Goal: Task Accomplishment & Management: Manage account settings

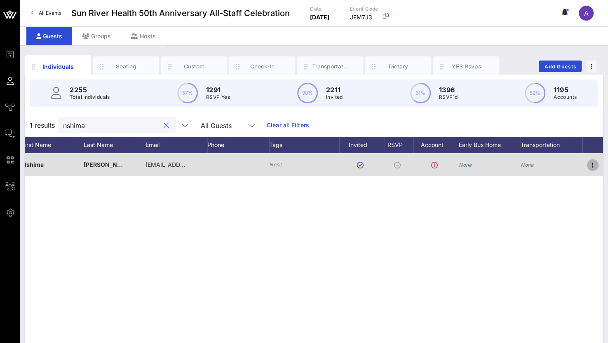
click at [591, 168] on icon "button" at bounding box center [593, 165] width 10 height 10
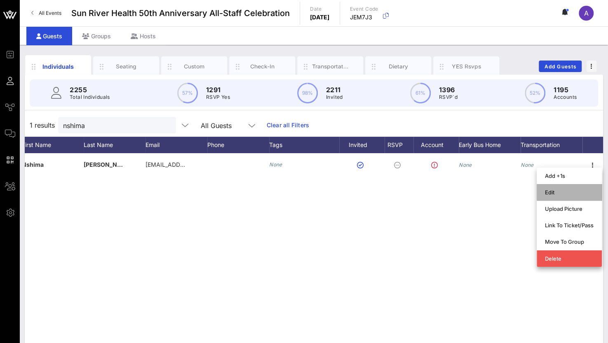
click at [556, 195] on div "Edit" at bounding box center [569, 192] width 49 height 7
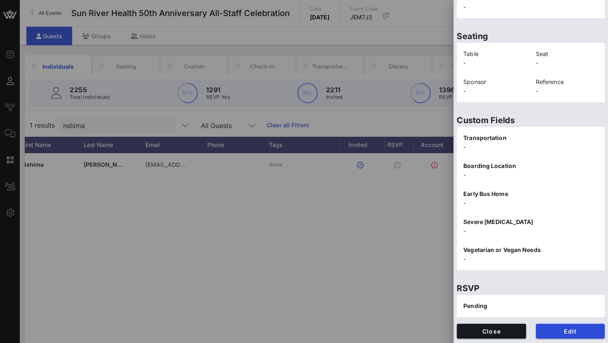
scroll to position [65, 0]
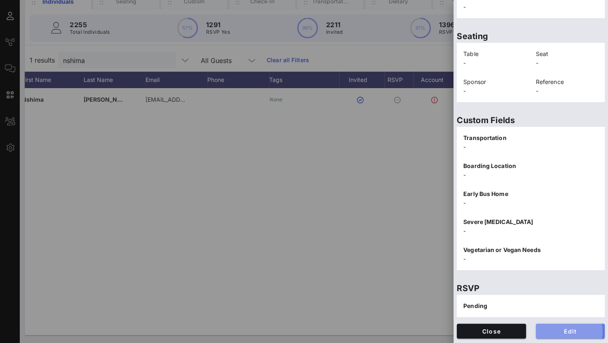
click at [547, 329] on span "Edit" at bounding box center [570, 331] width 56 height 7
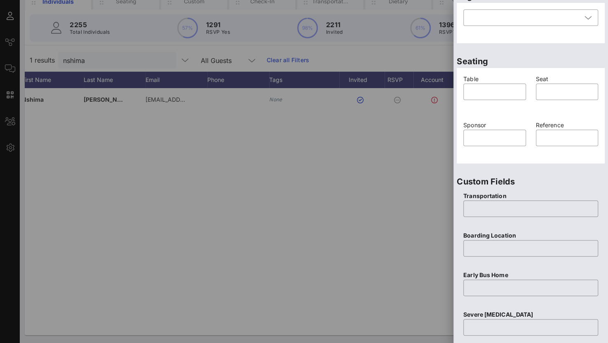
scroll to position [322, 0]
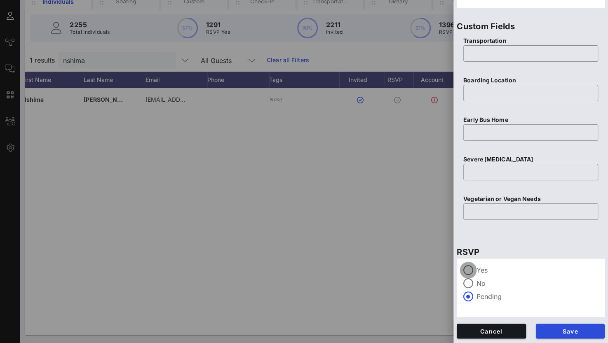
click at [475, 271] on div at bounding box center [468, 270] width 14 height 14
click at [566, 331] on span "Save" at bounding box center [570, 331] width 56 height 7
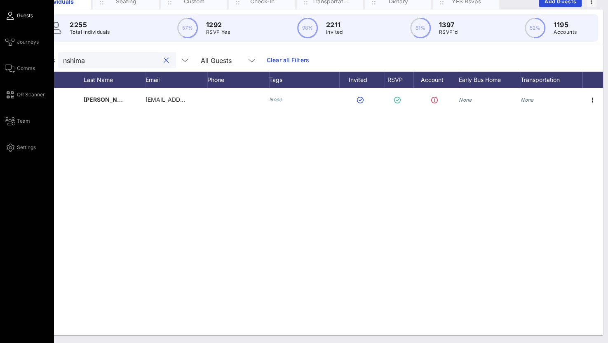
drag, startPoint x: 122, startPoint y: 59, endPoint x: 8, endPoint y: 61, distance: 114.2
click at [8, 61] on div "Event Builder Guests Journeys Comms QR Scanner Team Settings Sun River Health 5…" at bounding box center [304, 139] width 608 height 409
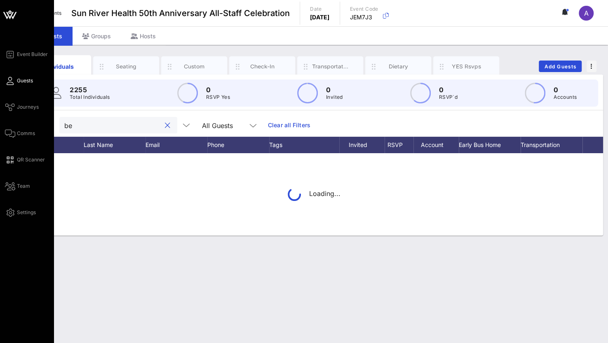
scroll to position [0, 0]
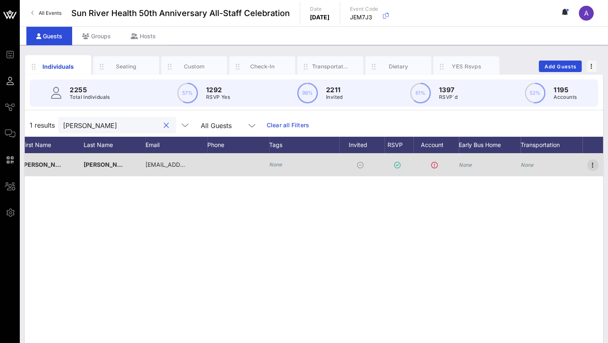
type input "[PERSON_NAME]"
click at [591, 167] on icon "button" at bounding box center [593, 165] width 10 height 10
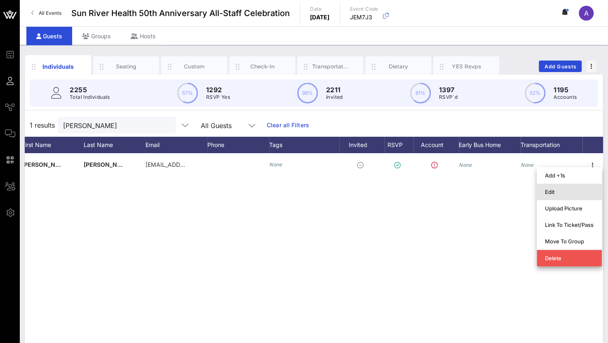
click at [552, 196] on div "Edit" at bounding box center [569, 191] width 49 height 13
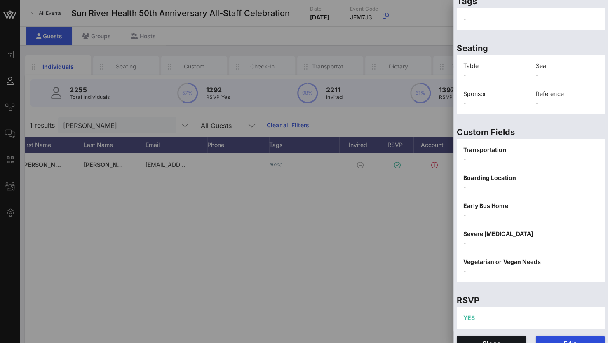
scroll to position [167, 0]
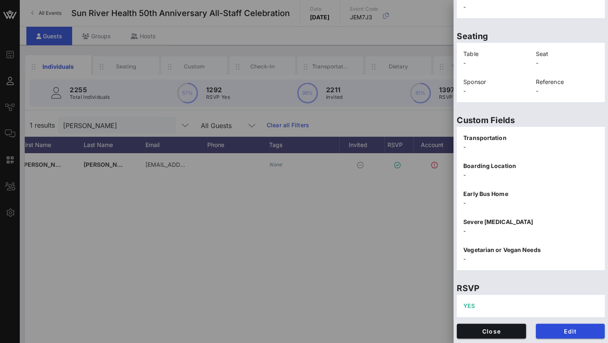
click at [552, 342] on div "Edit" at bounding box center [570, 331] width 79 height 25
click at [546, 328] on span "Edit" at bounding box center [570, 331] width 56 height 7
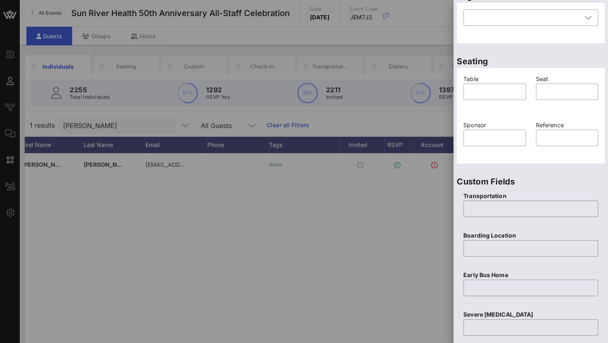
scroll to position [322, 0]
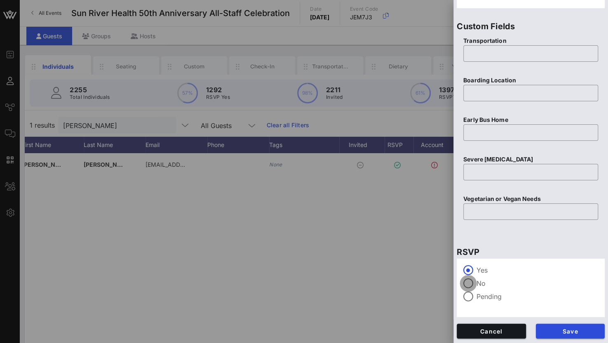
click at [464, 286] on div at bounding box center [468, 284] width 14 height 14
click at [554, 331] on span "Save" at bounding box center [570, 331] width 56 height 7
